Goal: Task Accomplishment & Management: Use online tool/utility

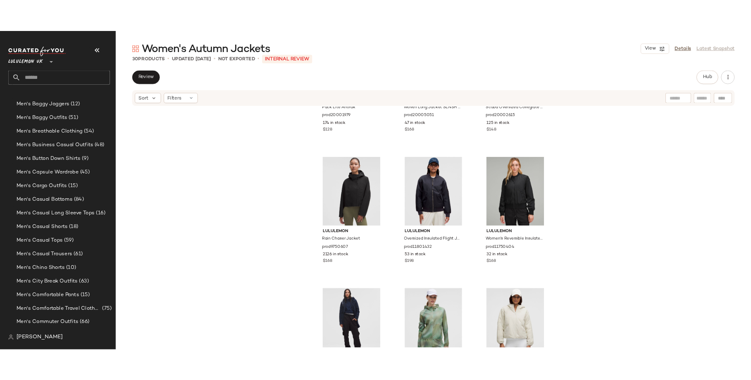
scroll to position [1304, 0]
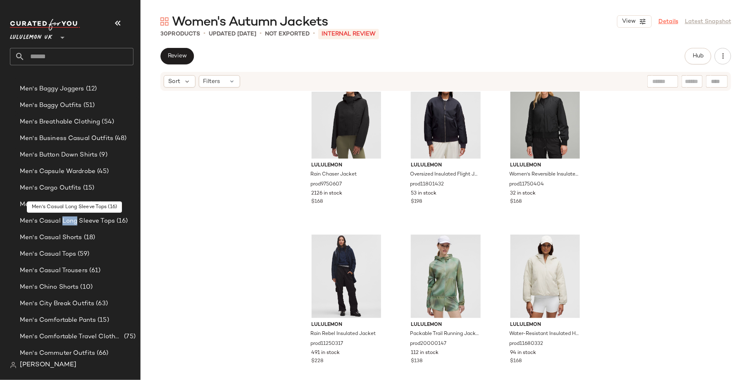
click at [666, 21] on link "Details" at bounding box center [668, 21] width 20 height 9
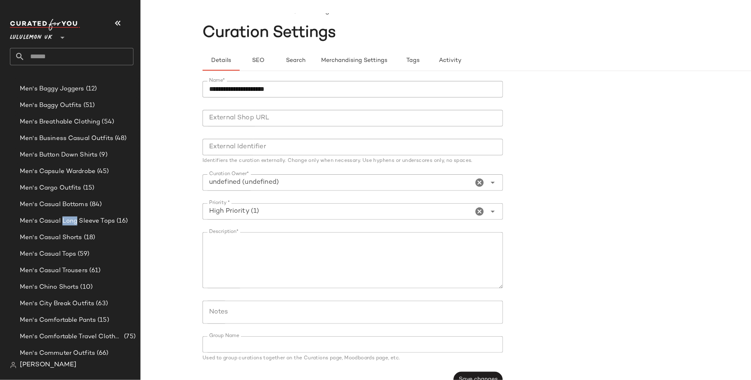
scroll to position [27, 0]
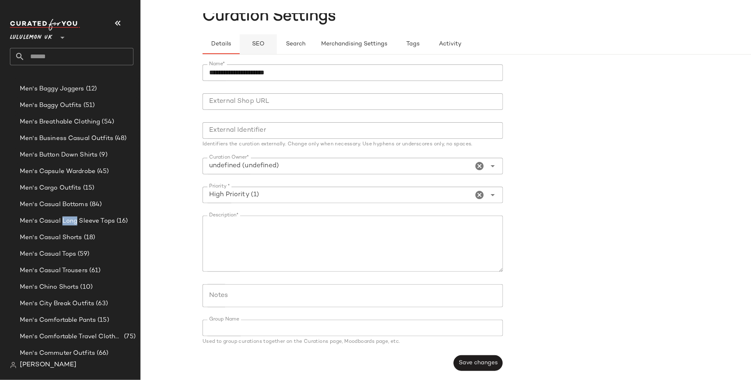
click at [262, 43] on span "SEO" at bounding box center [258, 44] width 13 height 7
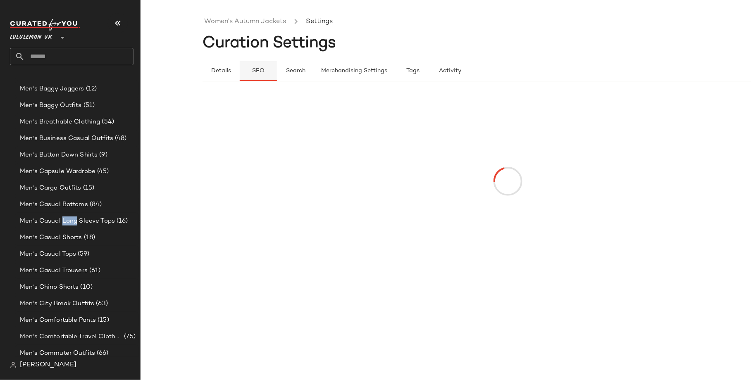
scroll to position [0, 0]
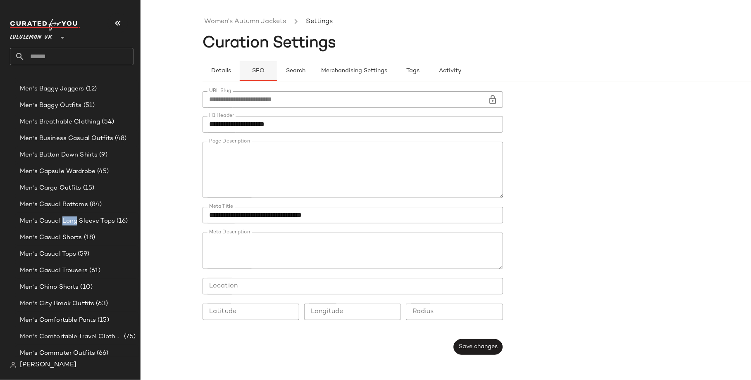
type button "seo"
click at [253, 20] on link "Women's Autumn Jackets" at bounding box center [245, 22] width 82 height 11
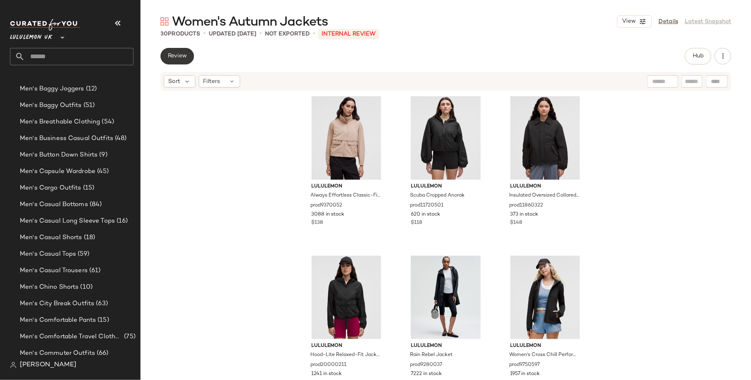
click at [183, 55] on span "Review" at bounding box center [176, 56] width 19 height 7
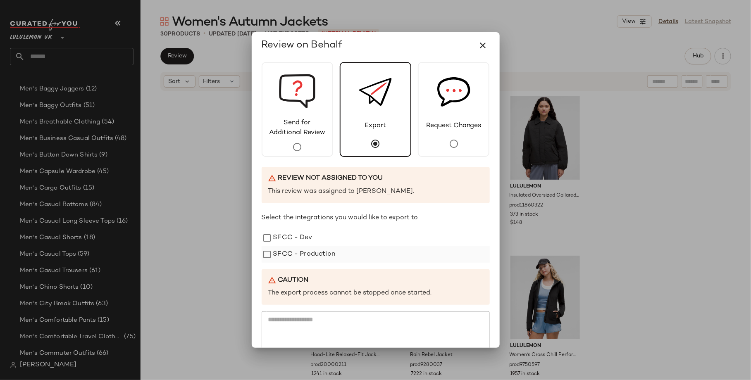
click at [330, 257] on label "SFCC - Production" at bounding box center [304, 254] width 62 height 17
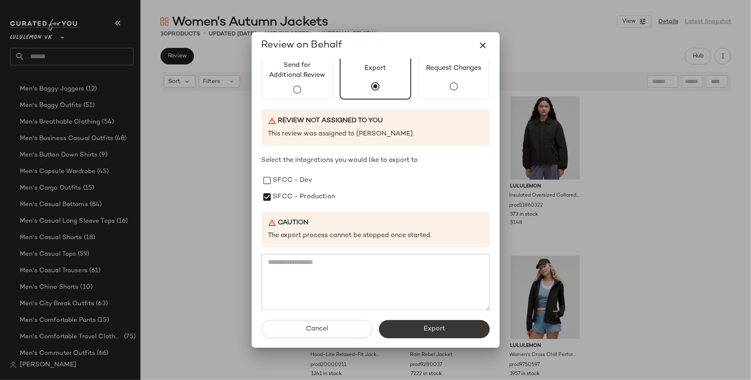
click at [407, 324] on button "Export" at bounding box center [434, 329] width 111 height 18
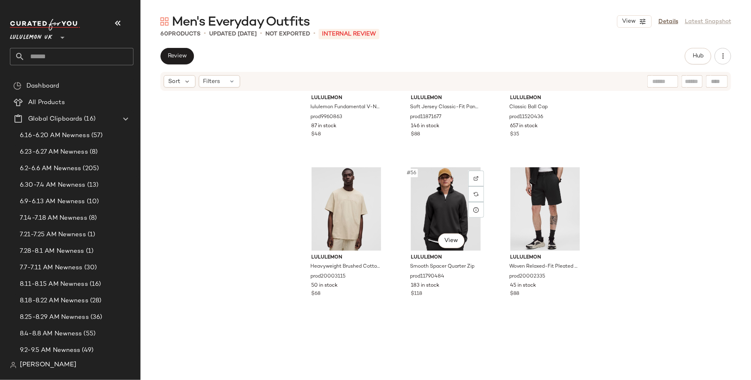
scroll to position [2906, 0]
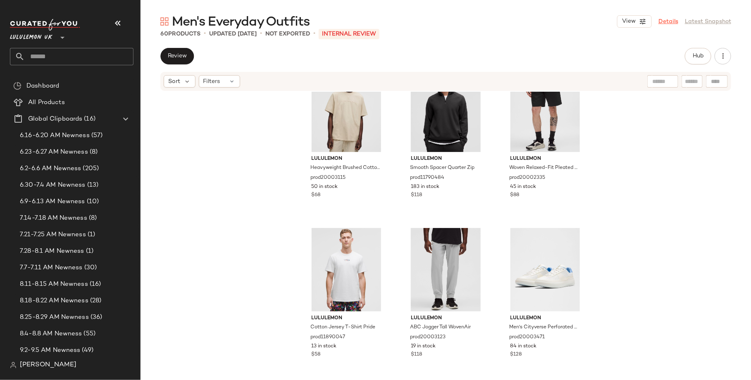
click at [672, 21] on link "Details" at bounding box center [668, 21] width 20 height 9
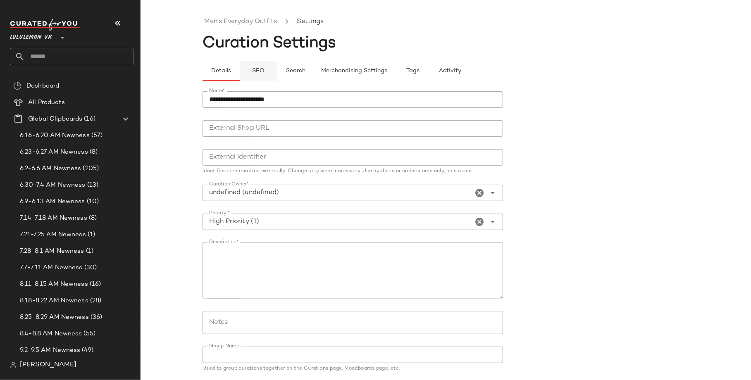
click at [257, 71] on span "SEO" at bounding box center [258, 71] width 13 height 7
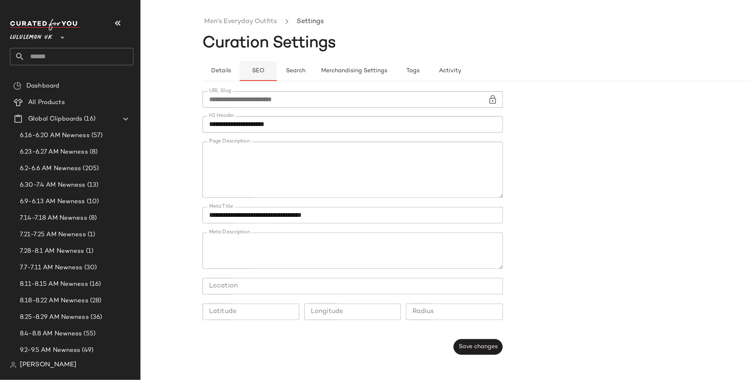
type button "seo"
click at [252, 20] on link "Men's Everyday Outfits" at bounding box center [240, 22] width 73 height 11
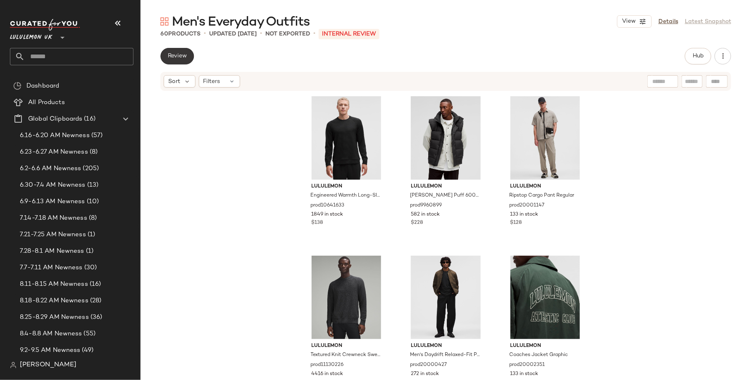
click at [167, 54] on span "Review" at bounding box center [176, 56] width 19 height 7
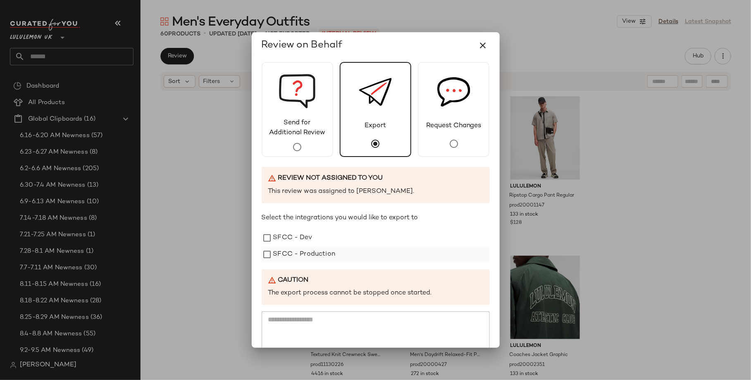
click at [329, 251] on label "SFCC - Production" at bounding box center [304, 254] width 62 height 17
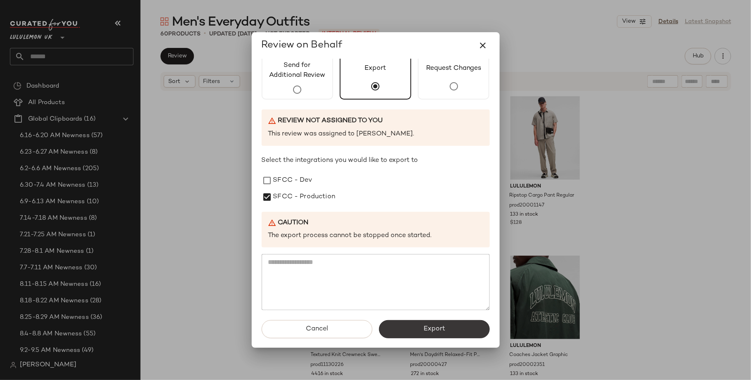
click at [408, 337] on button "Export" at bounding box center [434, 329] width 111 height 18
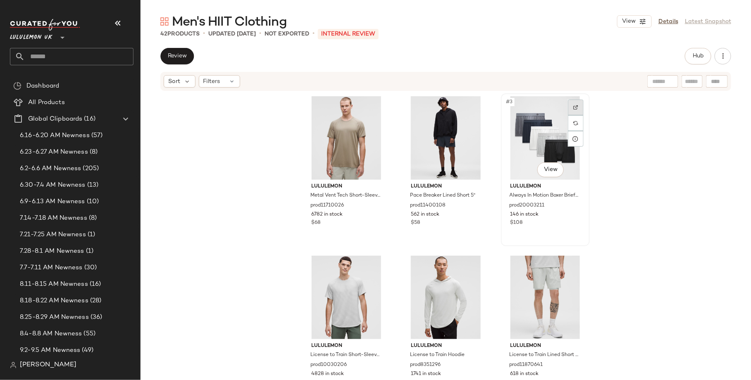
click at [574, 104] on div at bounding box center [576, 108] width 16 height 16
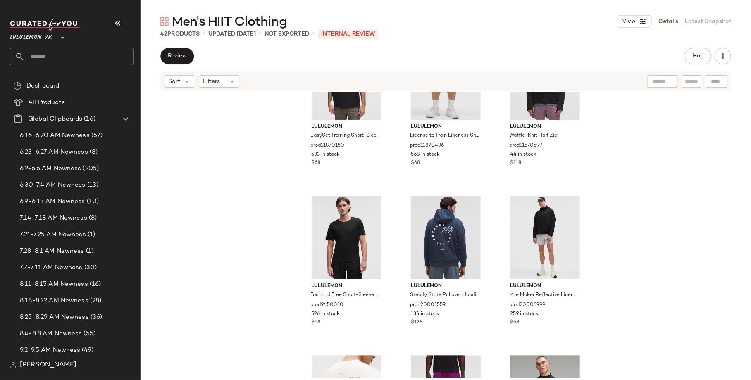
scroll to position [1028, 0]
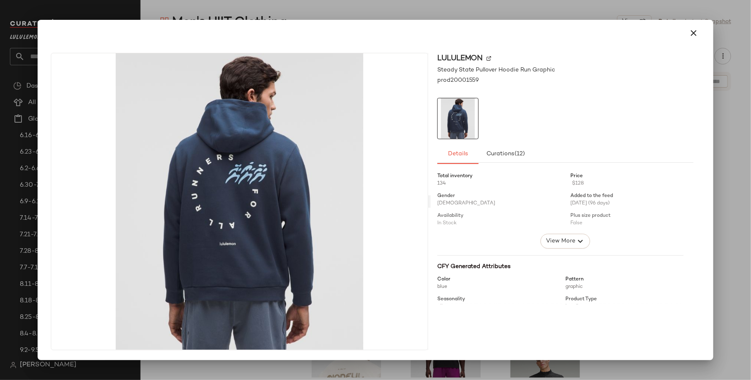
click at [547, 7] on div at bounding box center [375, 190] width 751 height 380
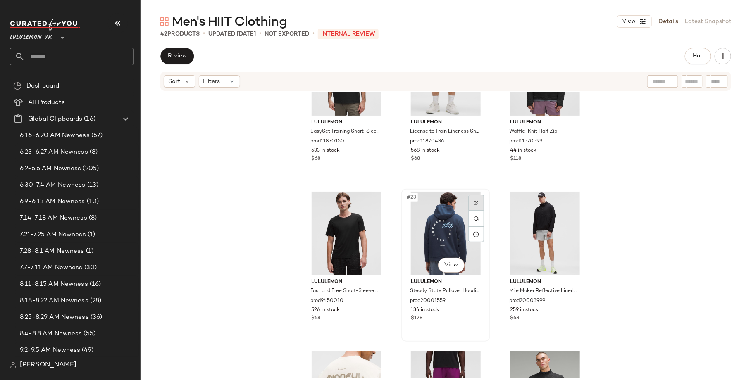
click at [474, 204] on img at bounding box center [476, 202] width 5 height 5
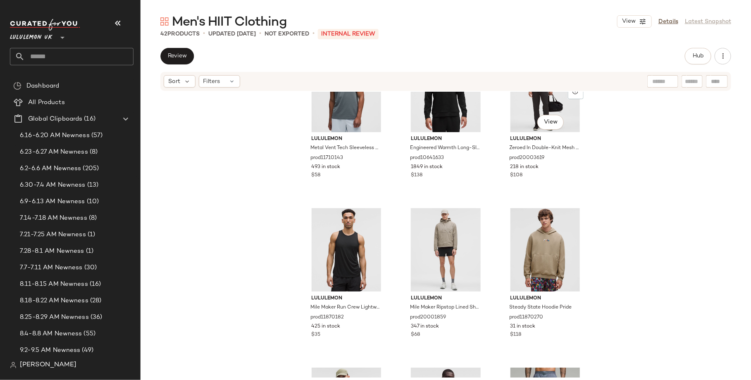
scroll to position [1493, 0]
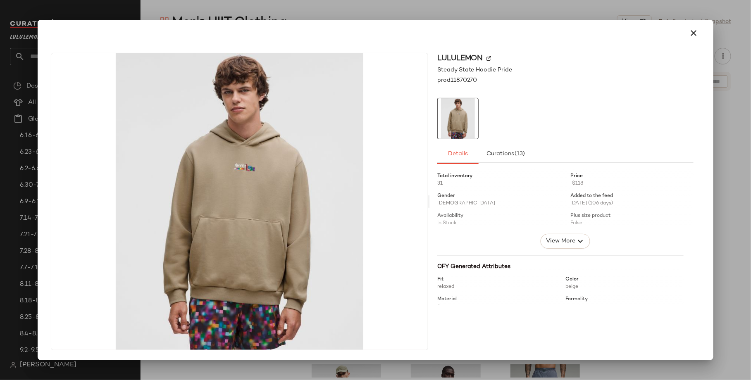
click at [709, 107] on div "lululemon Steady State Hoodie Pride prod11870270 Details Curations (13) Total i…" at bounding box center [375, 203] width 669 height 314
click at [729, 114] on div at bounding box center [375, 190] width 751 height 380
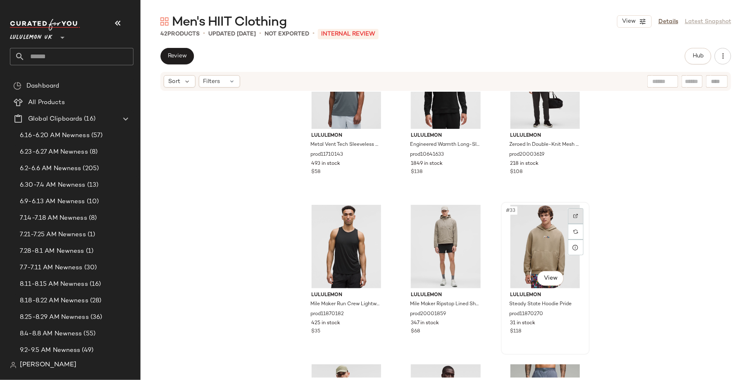
click at [573, 218] on img at bounding box center [575, 216] width 5 height 5
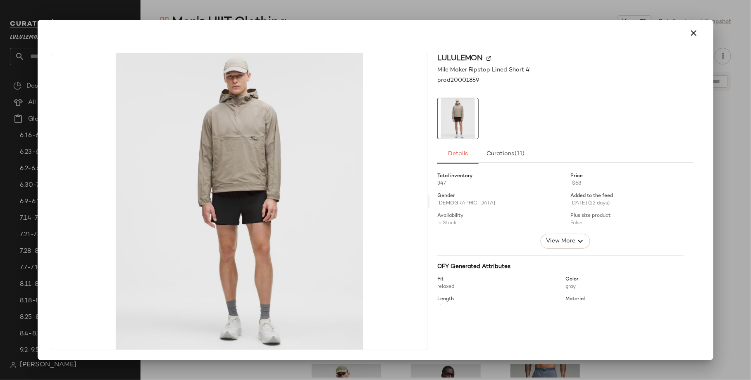
click at [511, 28] on div at bounding box center [376, 33] width 656 height 20
click at [695, 36] on icon "button" at bounding box center [693, 33] width 10 height 10
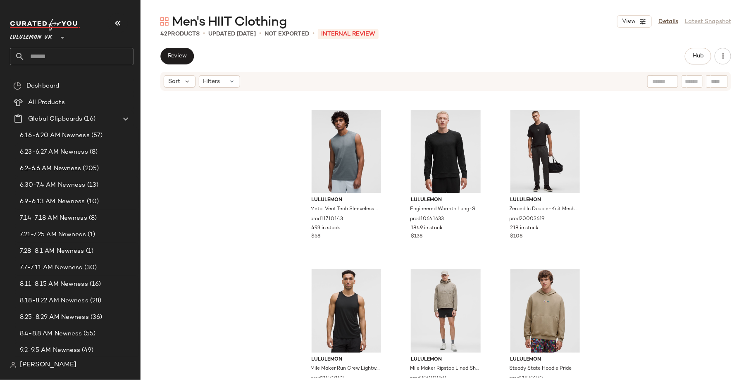
scroll to position [1426, 0]
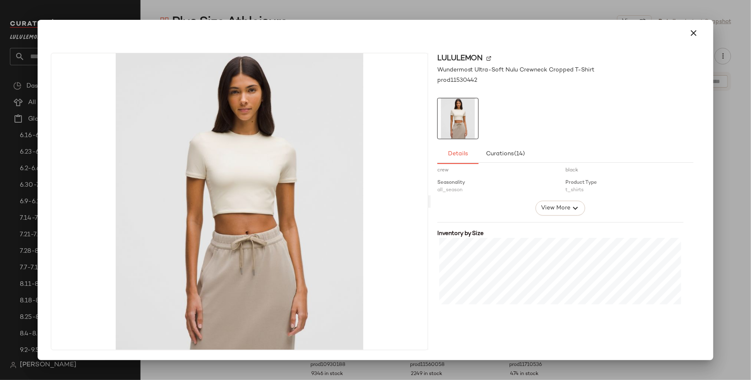
scroll to position [204, 0]
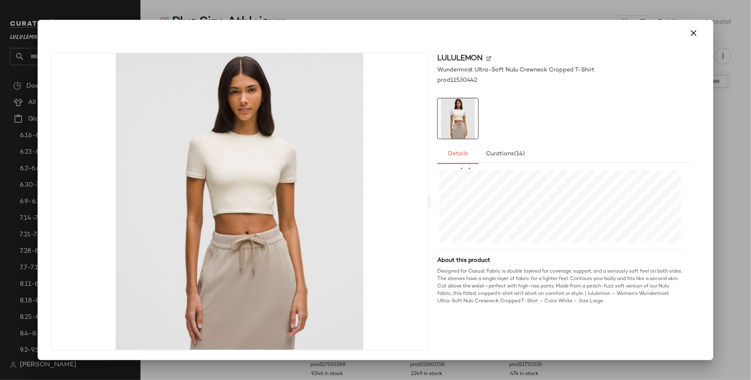
click at [491, 10] on div at bounding box center [375, 190] width 751 height 380
click at [597, 18] on div at bounding box center [375, 190] width 751 height 380
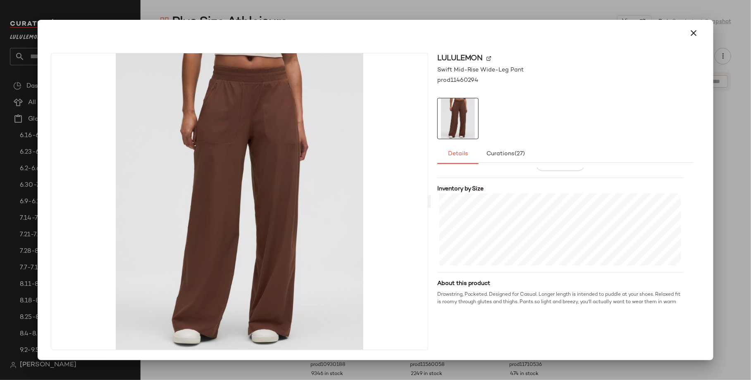
scroll to position [197, 0]
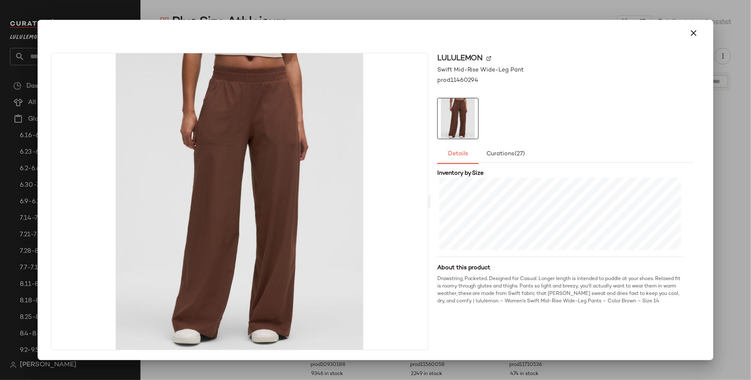
click at [736, 146] on div at bounding box center [375, 190] width 751 height 380
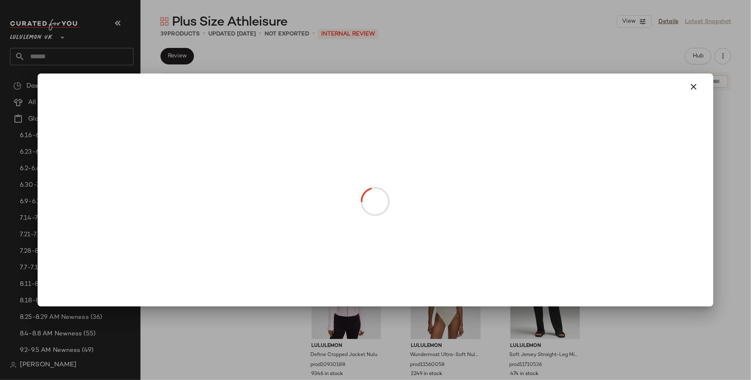
click at [548, 174] on div at bounding box center [375, 190] width 751 height 380
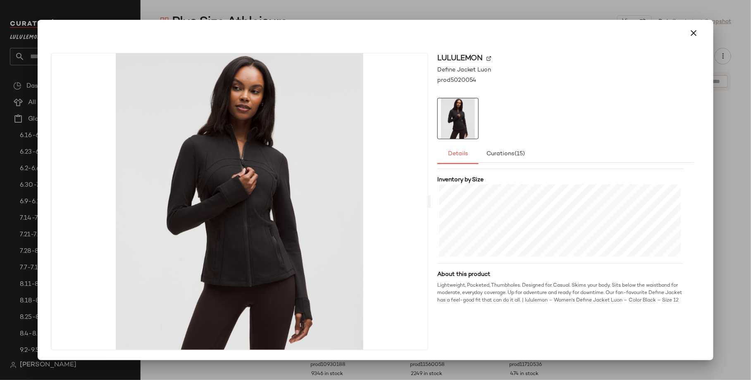
click at [717, 241] on div at bounding box center [375, 190] width 751 height 380
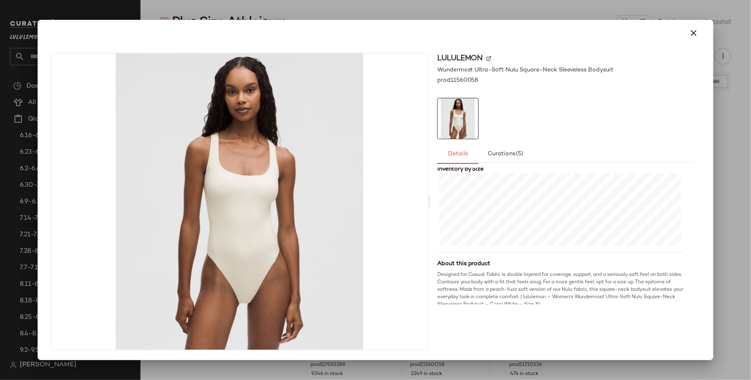
scroll to position [204, 0]
click at [719, 193] on div at bounding box center [375, 190] width 751 height 380
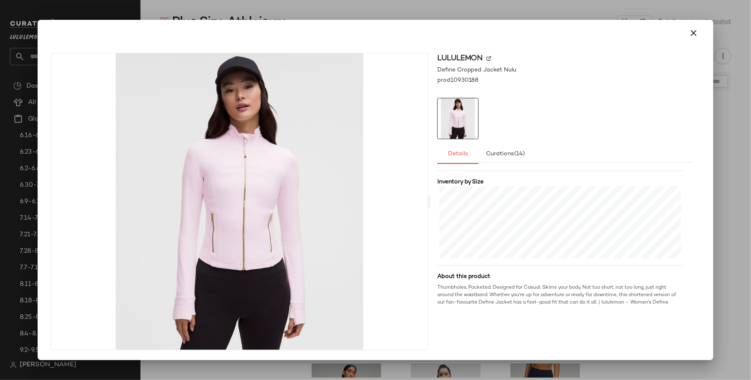
scroll to position [197, 0]
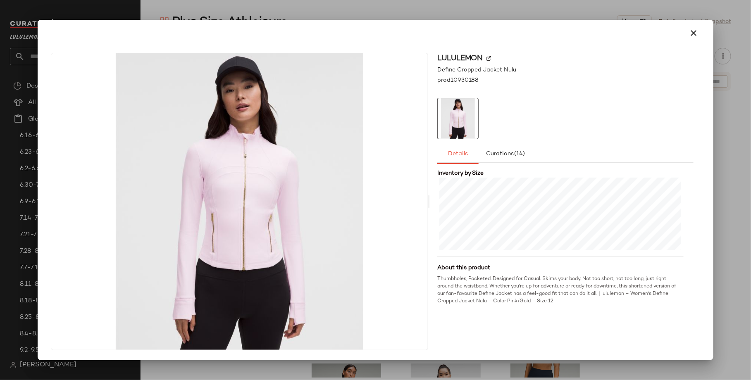
click at [589, 3] on div at bounding box center [375, 190] width 751 height 380
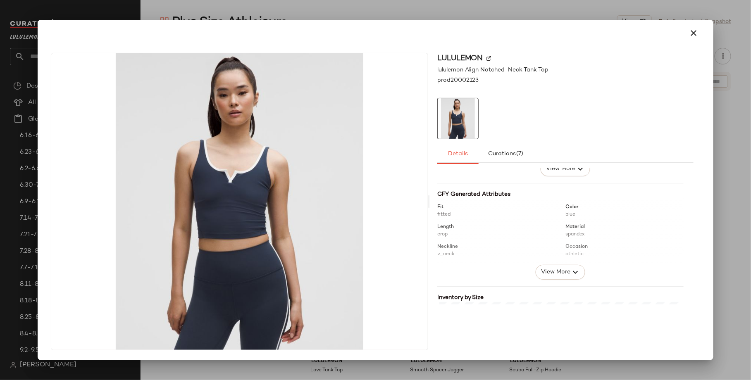
scroll to position [204, 0]
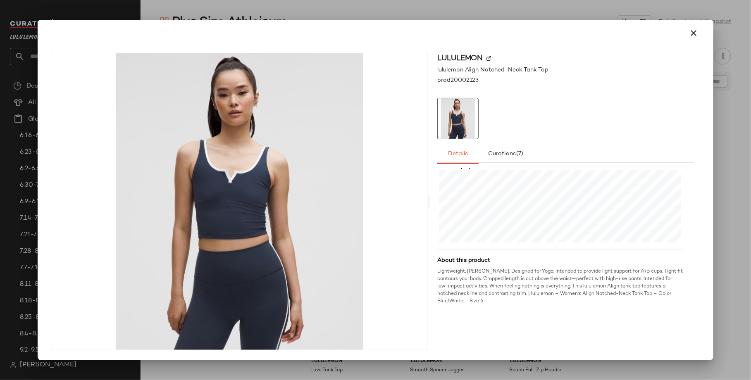
click at [555, 14] on div at bounding box center [375, 190] width 751 height 380
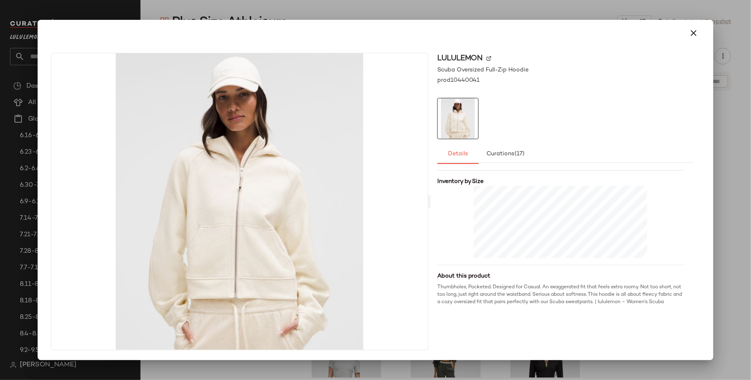
scroll to position [197, 0]
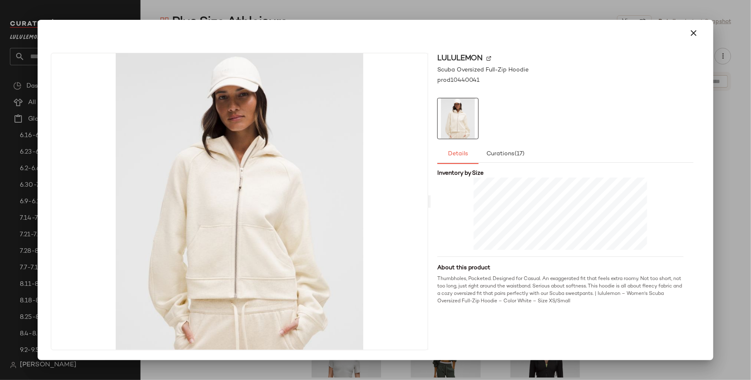
click at [514, 8] on div at bounding box center [375, 190] width 751 height 380
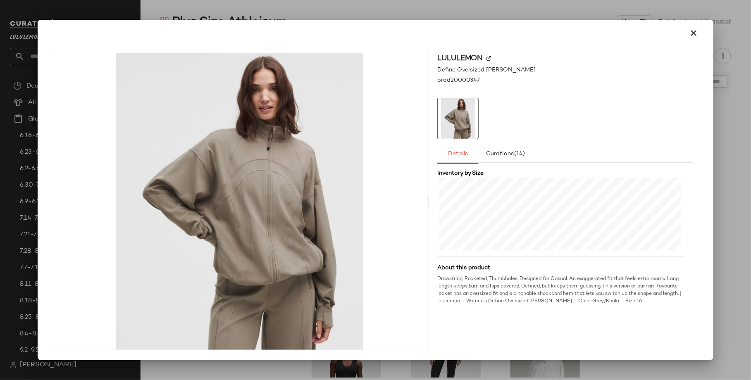
click at [539, 12] on div at bounding box center [375, 190] width 751 height 380
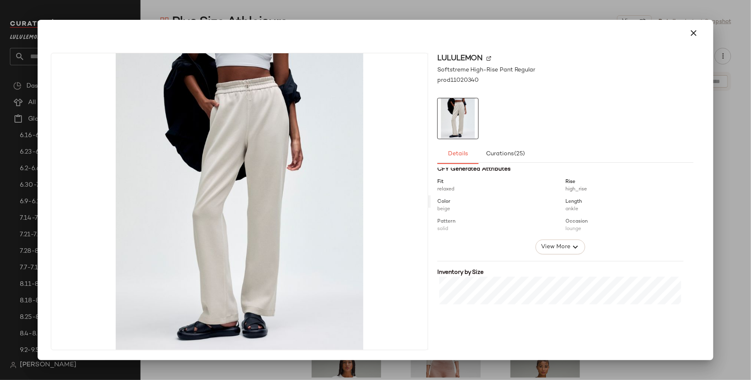
scroll to position [204, 0]
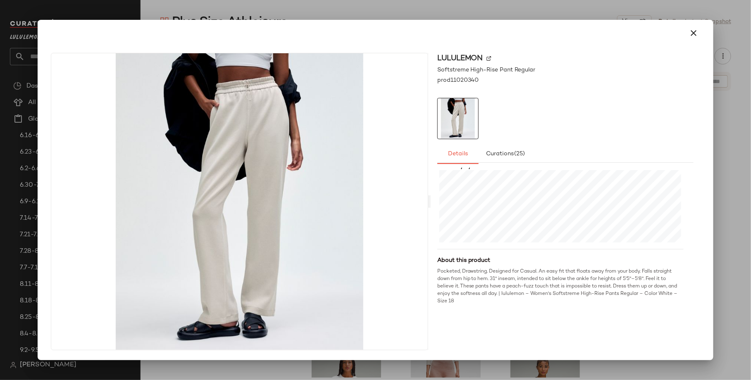
click at [610, 2] on div at bounding box center [375, 190] width 751 height 380
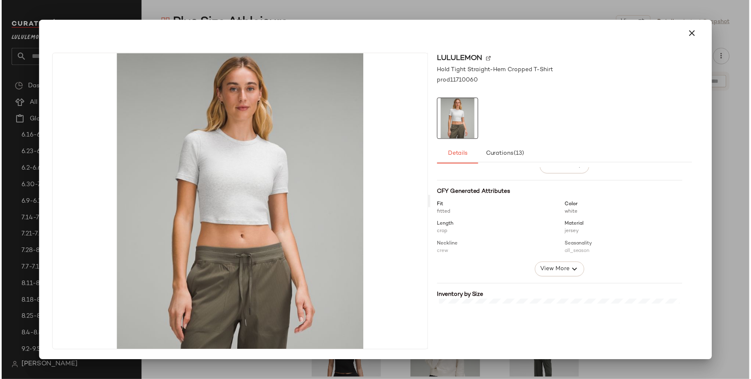
scroll to position [197, 0]
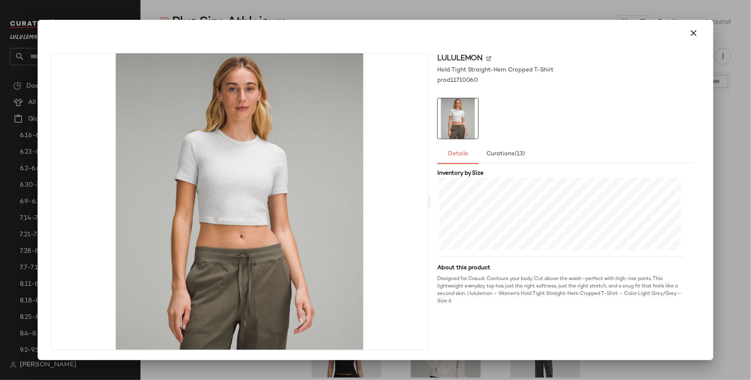
click at [504, 19] on div at bounding box center [375, 190] width 751 height 380
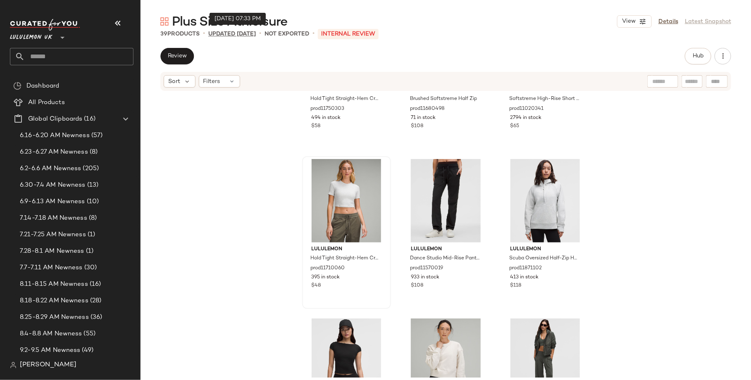
click at [256, 32] on p "updated [DATE]" at bounding box center [232, 34] width 48 height 9
drag, startPoint x: 304, startPoint y: 19, endPoint x: 231, endPoint y: 21, distance: 72.3
click at [231, 21] on div "Plus Size Athleisure View Details Latest Snapshot" at bounding box center [446, 21] width 610 height 17
copy span "Athleisure"
